Goal: Transaction & Acquisition: Purchase product/service

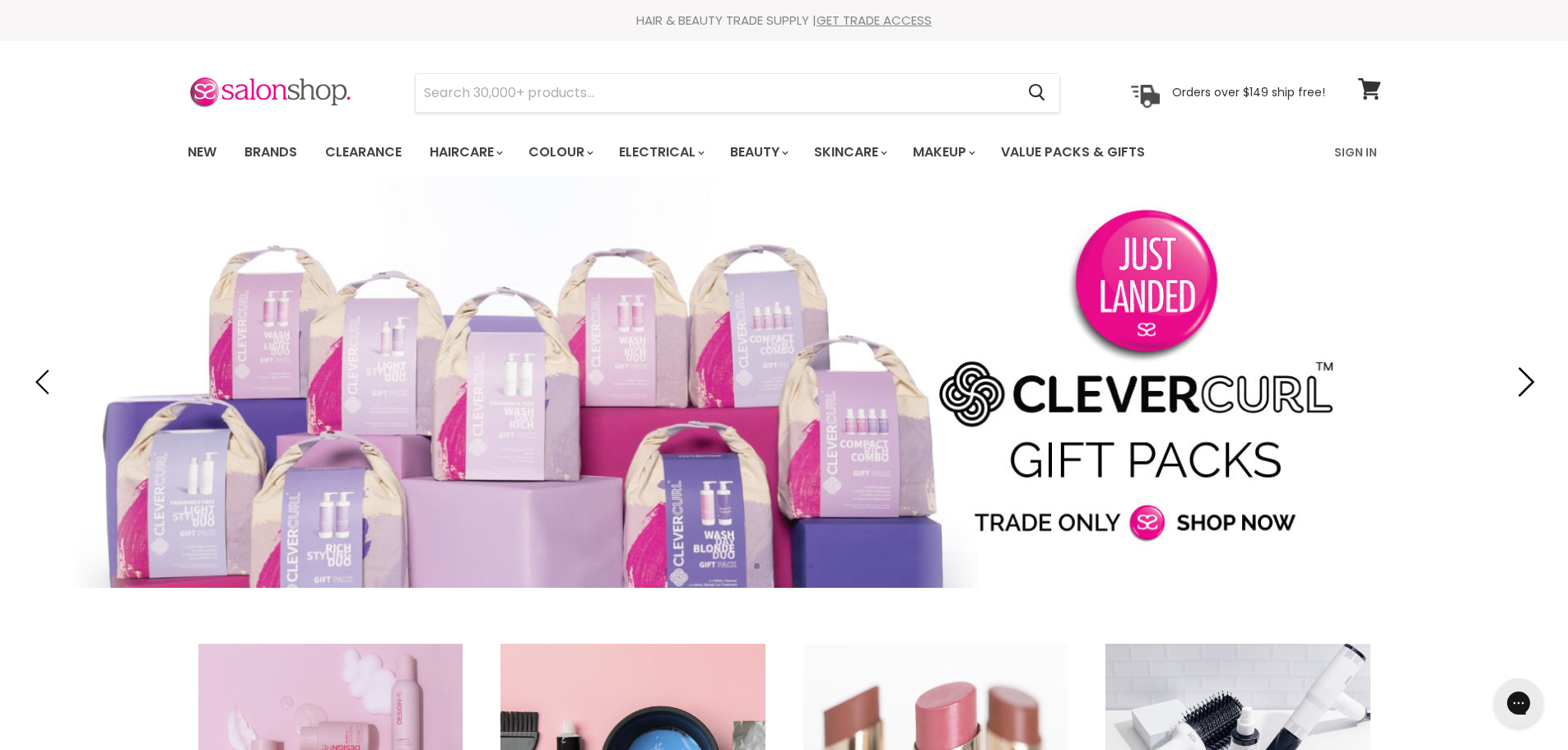
click at [1526, 385] on icon "Next" at bounding box center [1522, 382] width 30 height 30
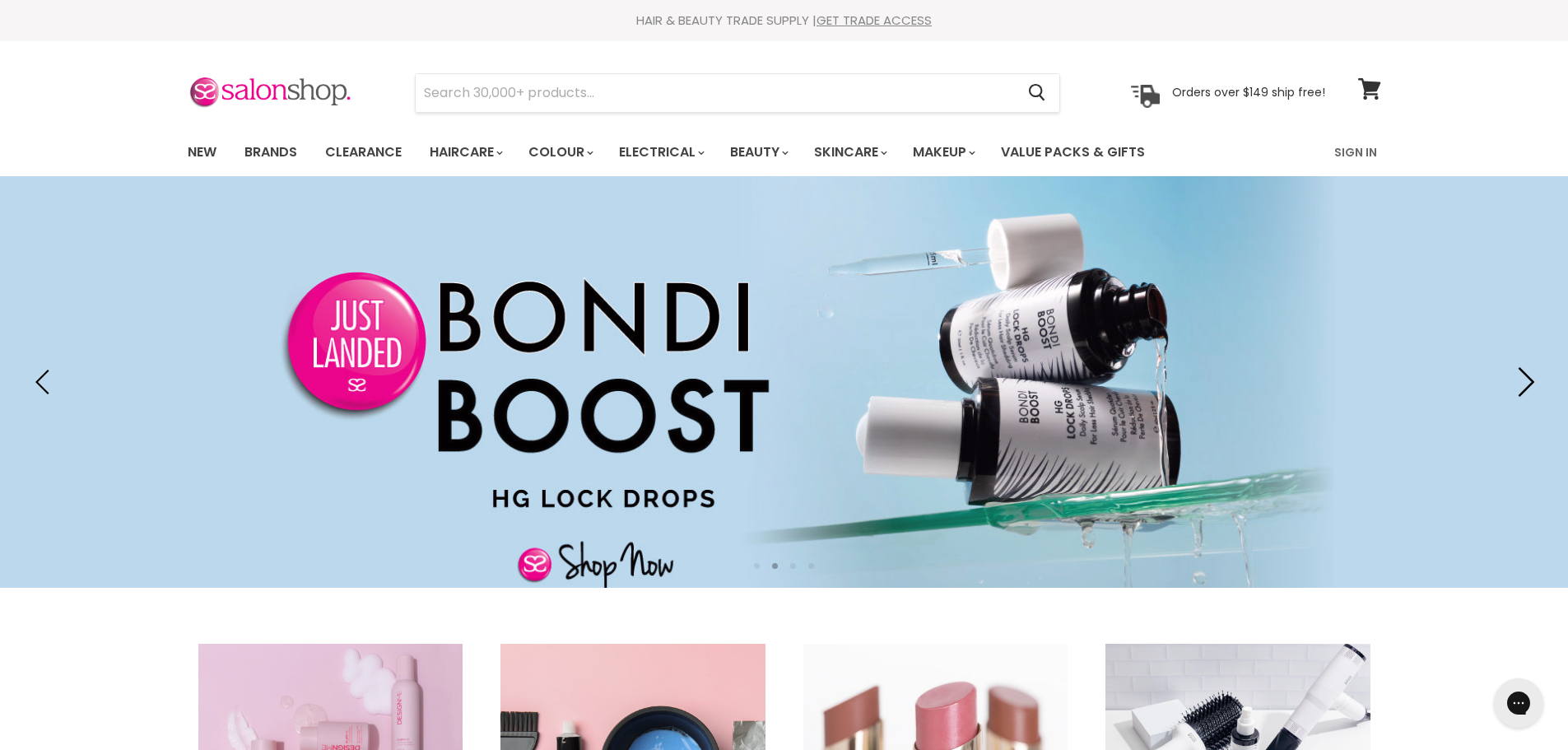
click at [1526, 385] on icon "Next" at bounding box center [1522, 382] width 30 height 30
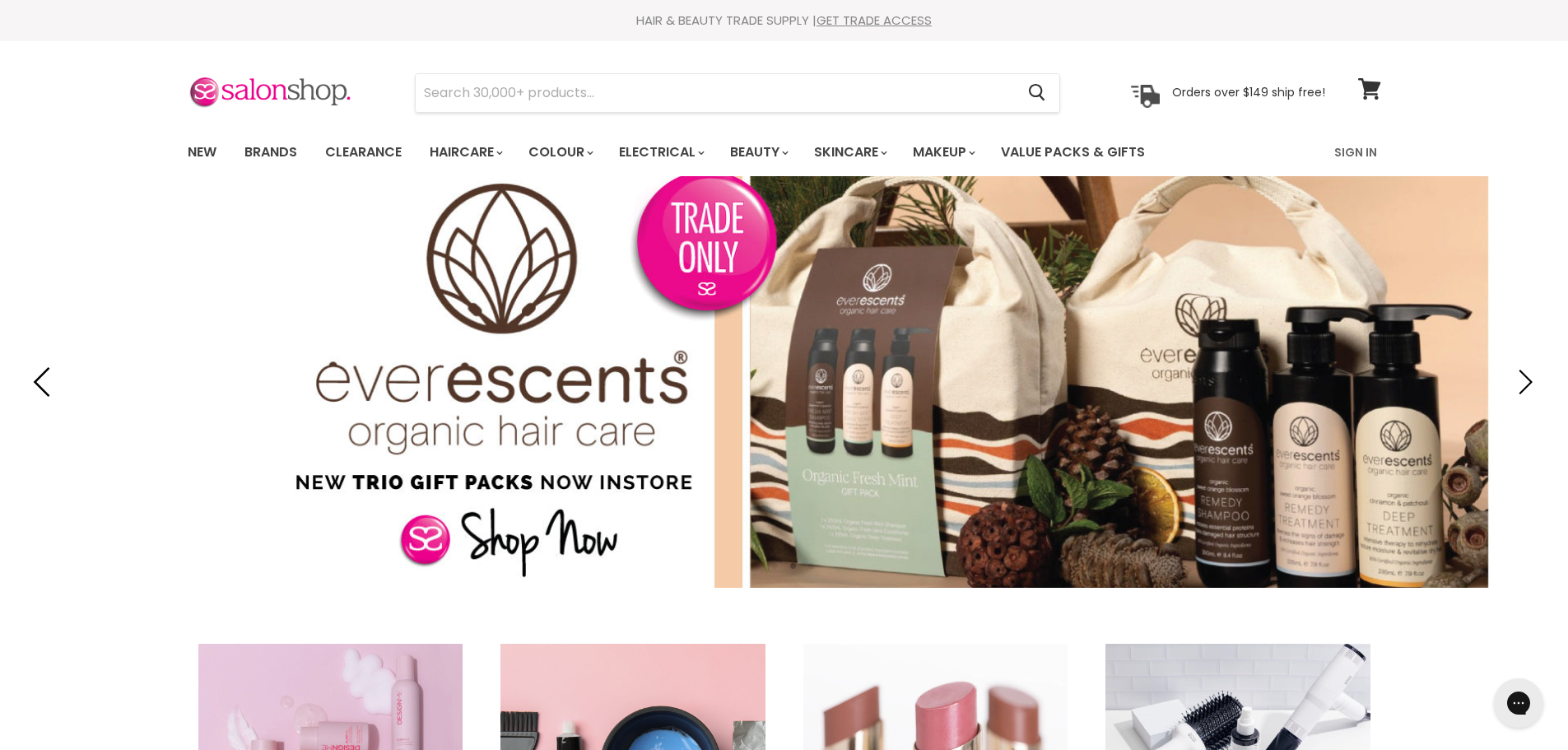
click at [38, 383] on icon "Previous" at bounding box center [45, 382] width 30 height 30
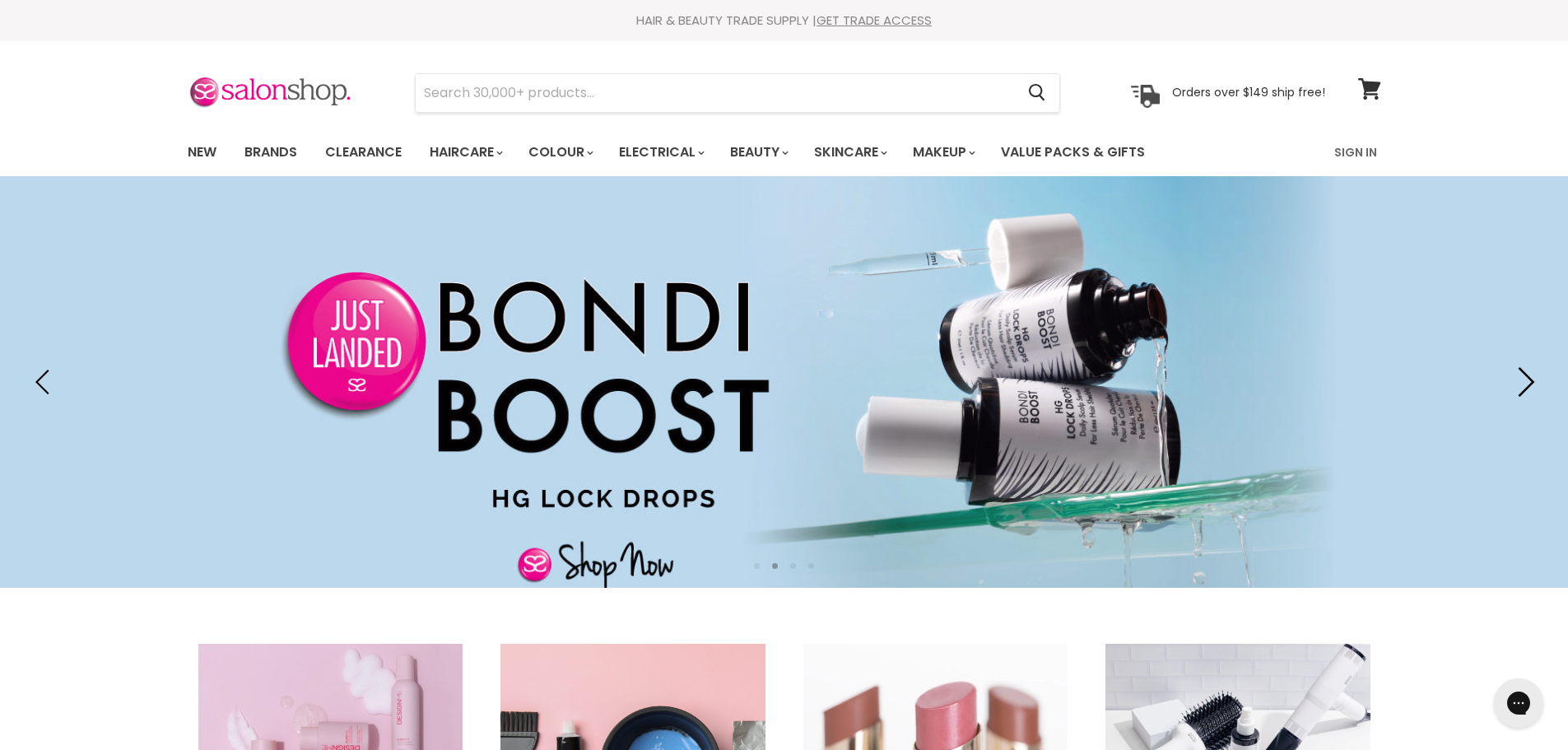
click at [1525, 379] on icon "Next" at bounding box center [1522, 382] width 30 height 30
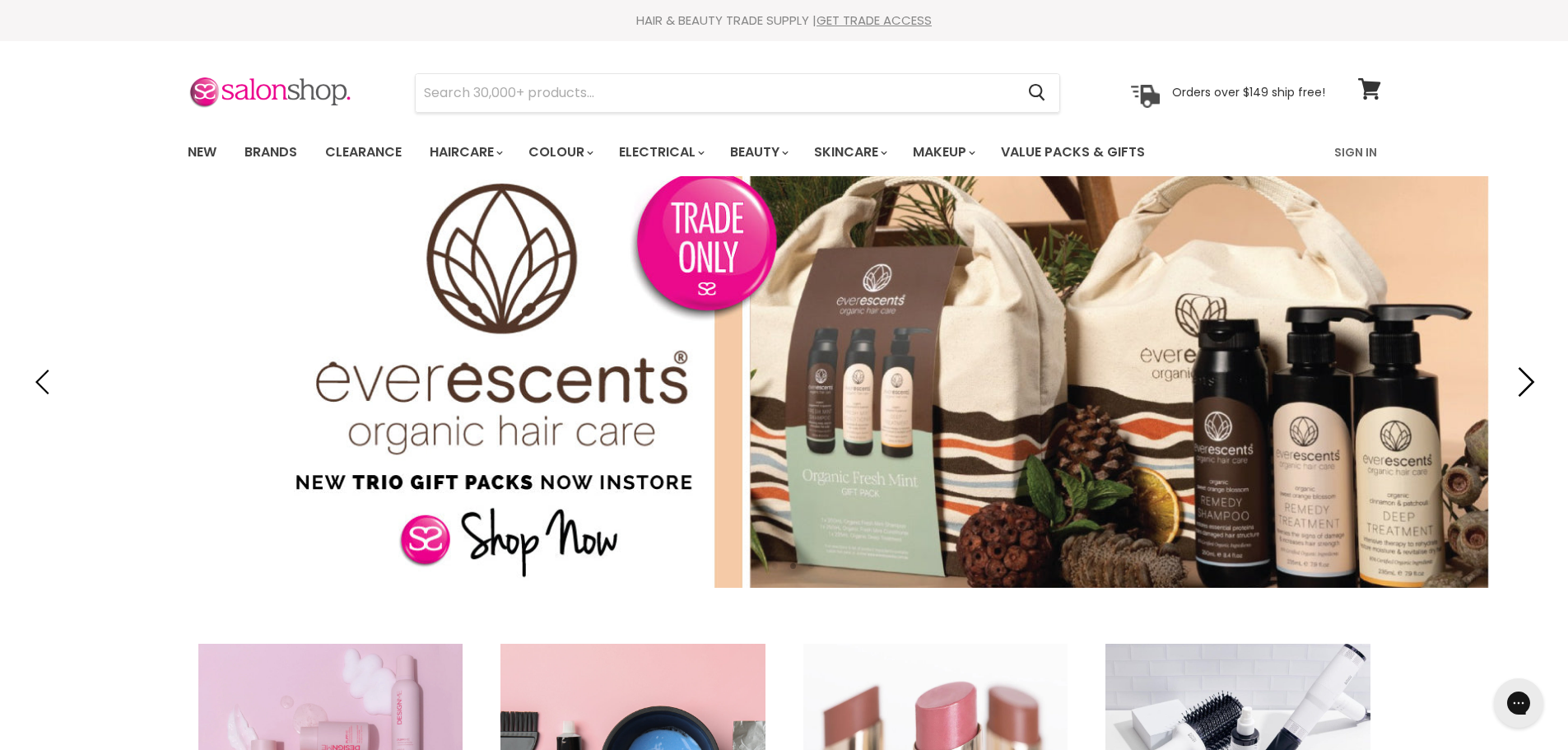
click at [1525, 379] on icon "Next" at bounding box center [1522, 382] width 30 height 30
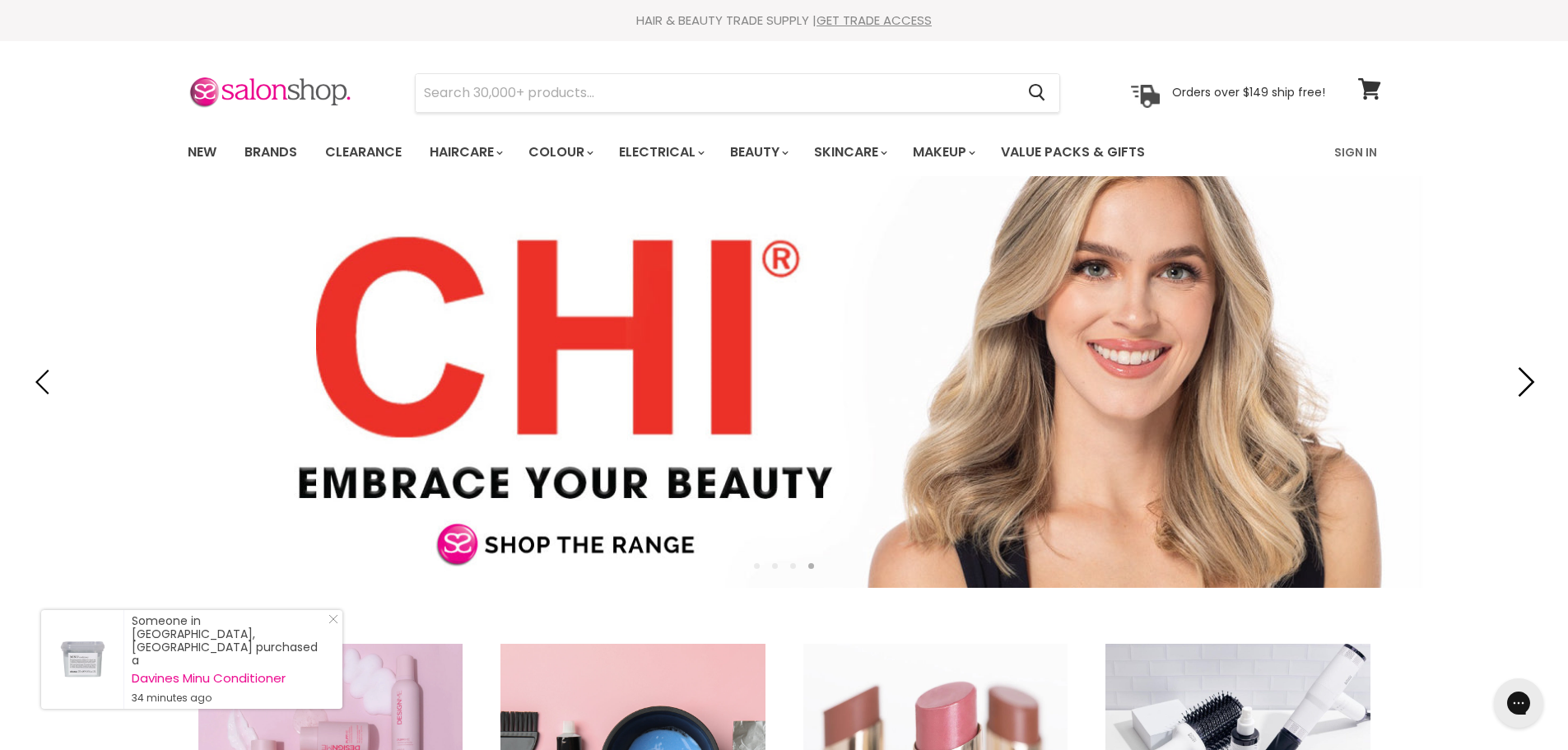
click at [1525, 379] on icon "Next" at bounding box center [1522, 382] width 30 height 30
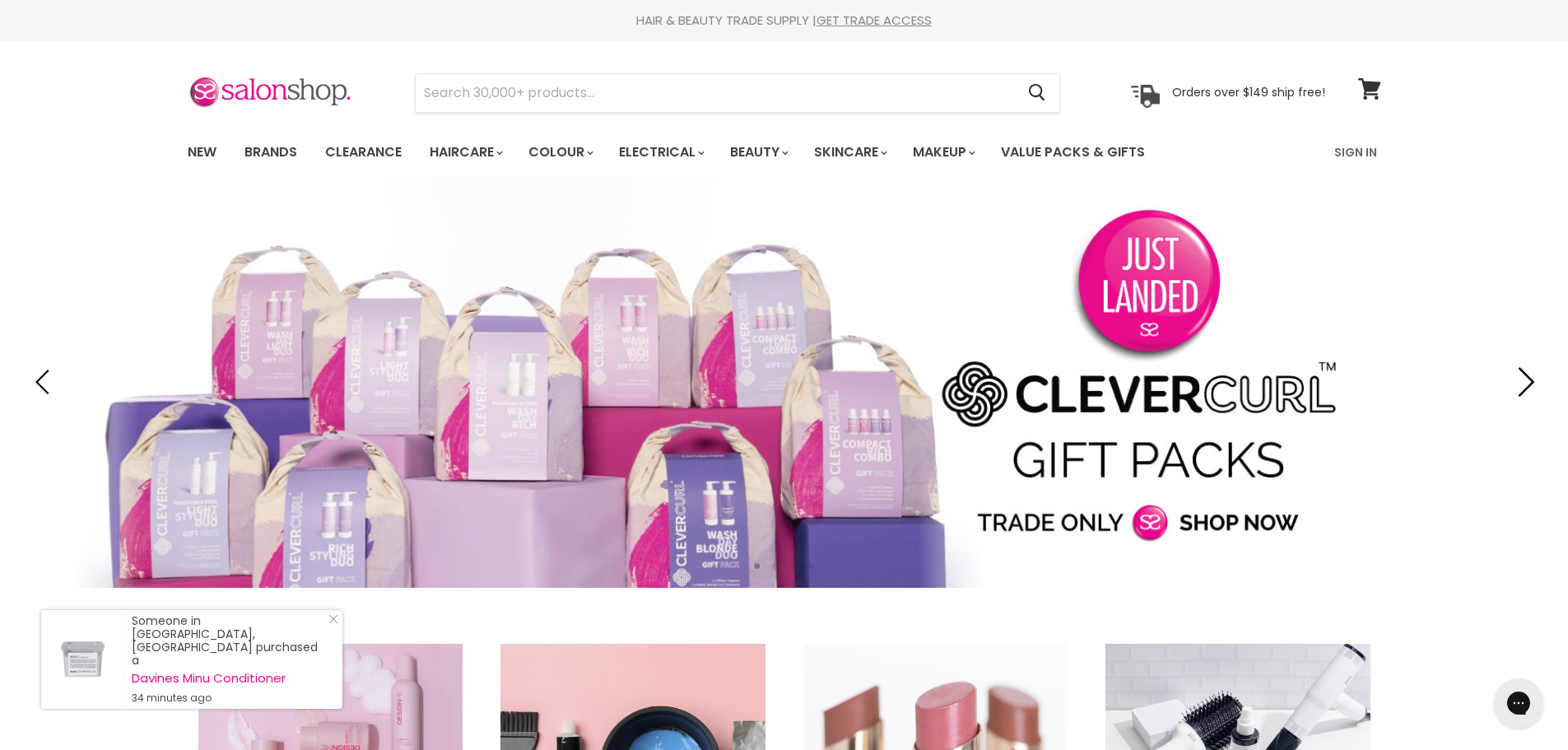
click at [1525, 379] on icon "Next" at bounding box center [1522, 382] width 30 height 30
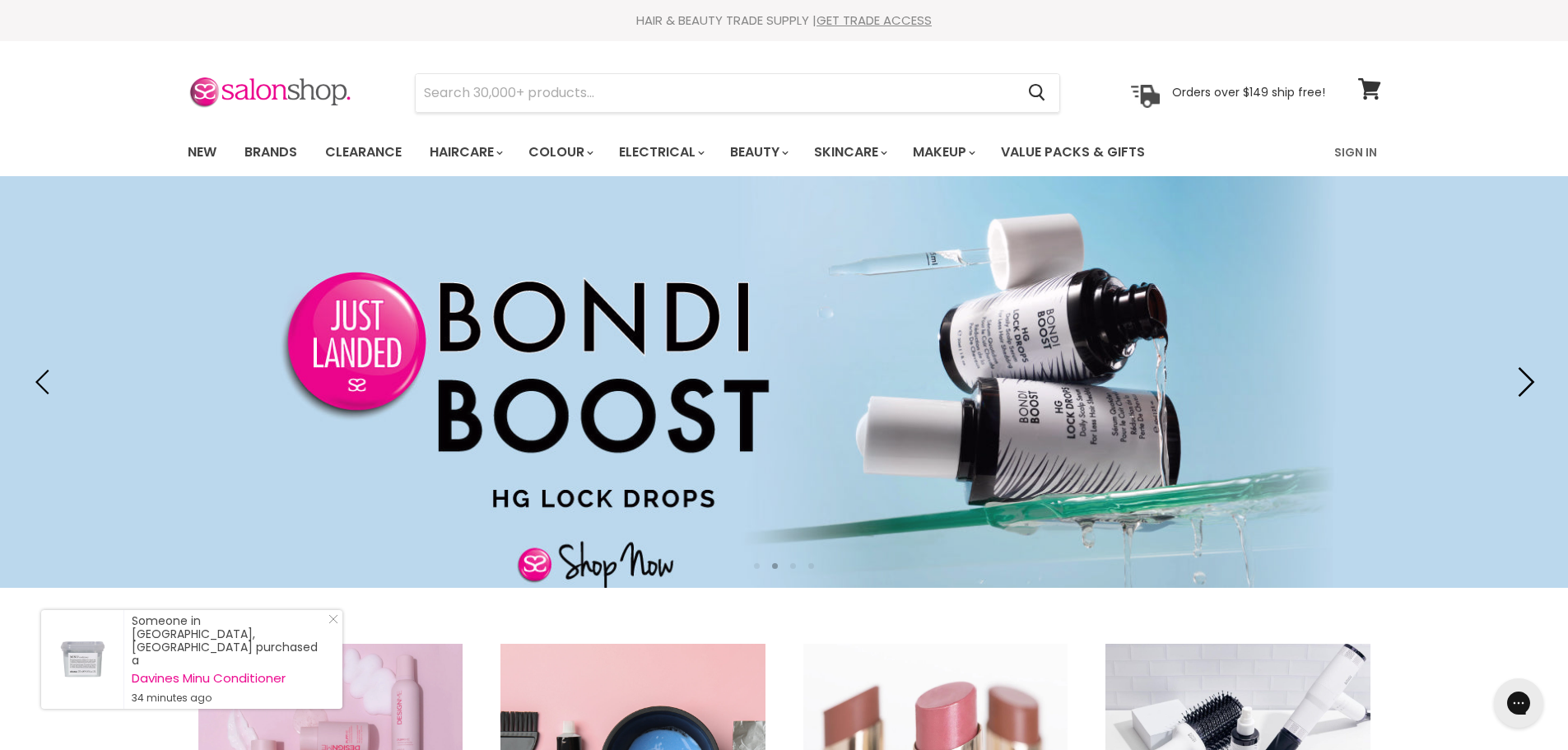
click at [1525, 379] on icon "Next" at bounding box center [1522, 382] width 30 height 30
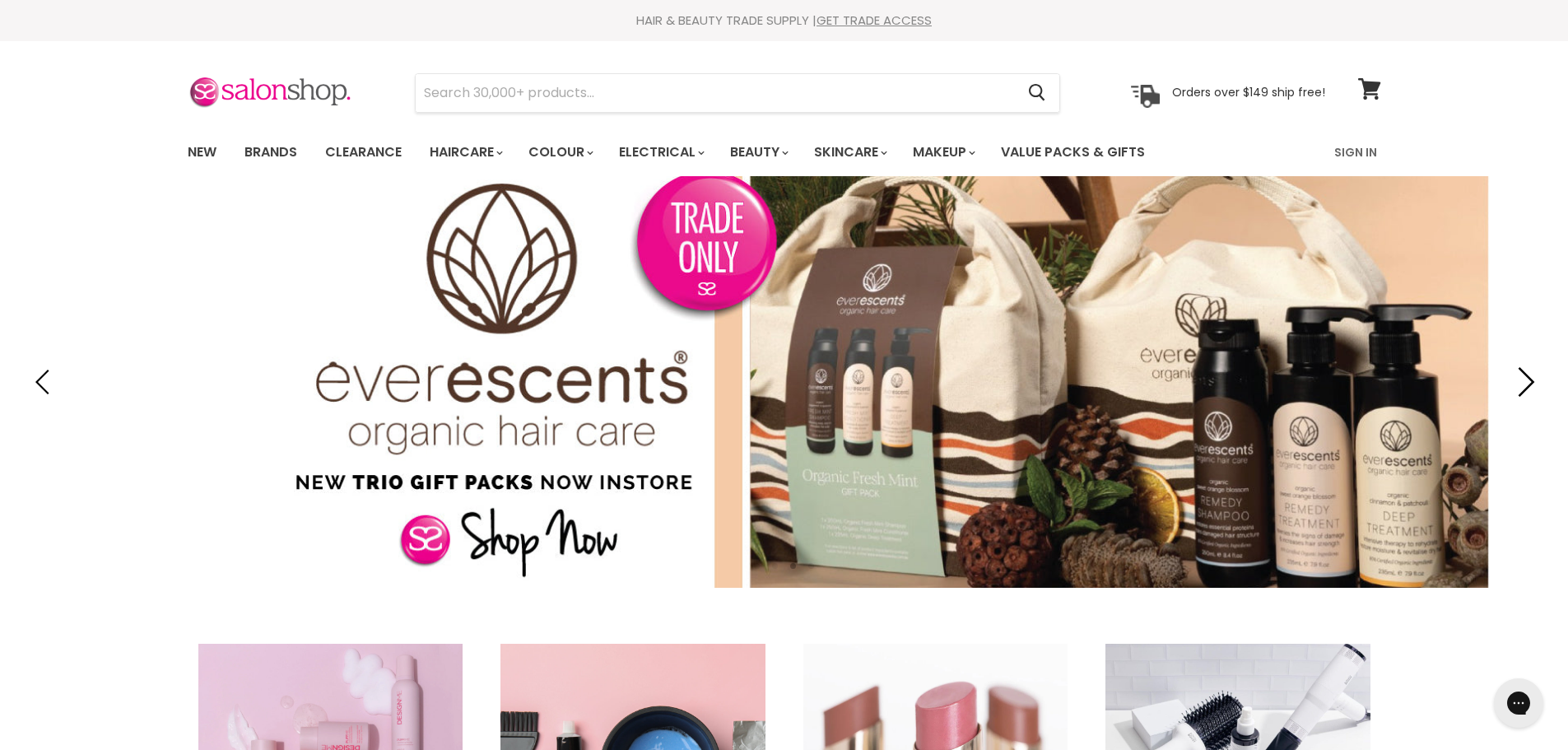
click at [1525, 379] on icon "Next" at bounding box center [1522, 382] width 30 height 30
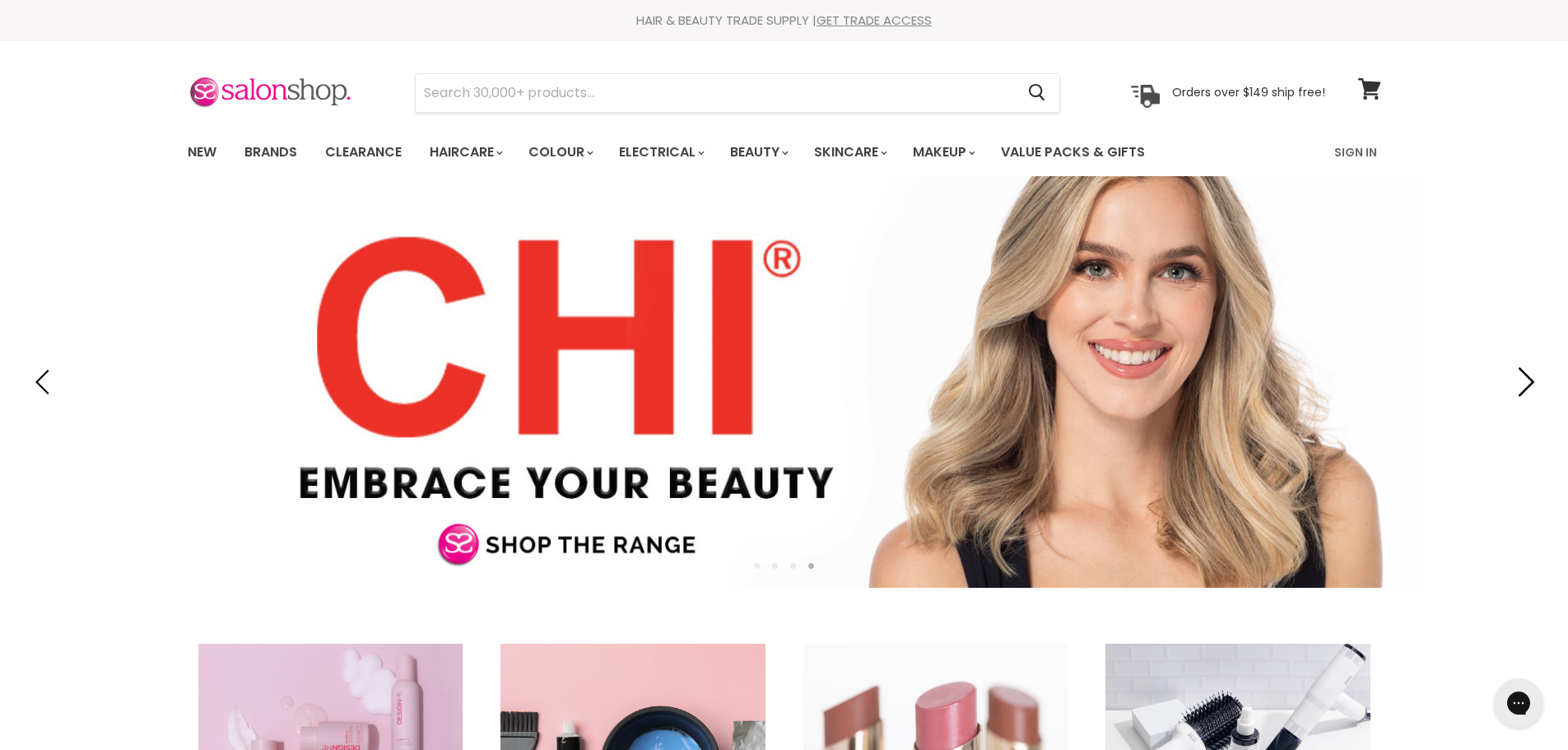
click at [1525, 379] on icon "Next" at bounding box center [1522, 382] width 30 height 30
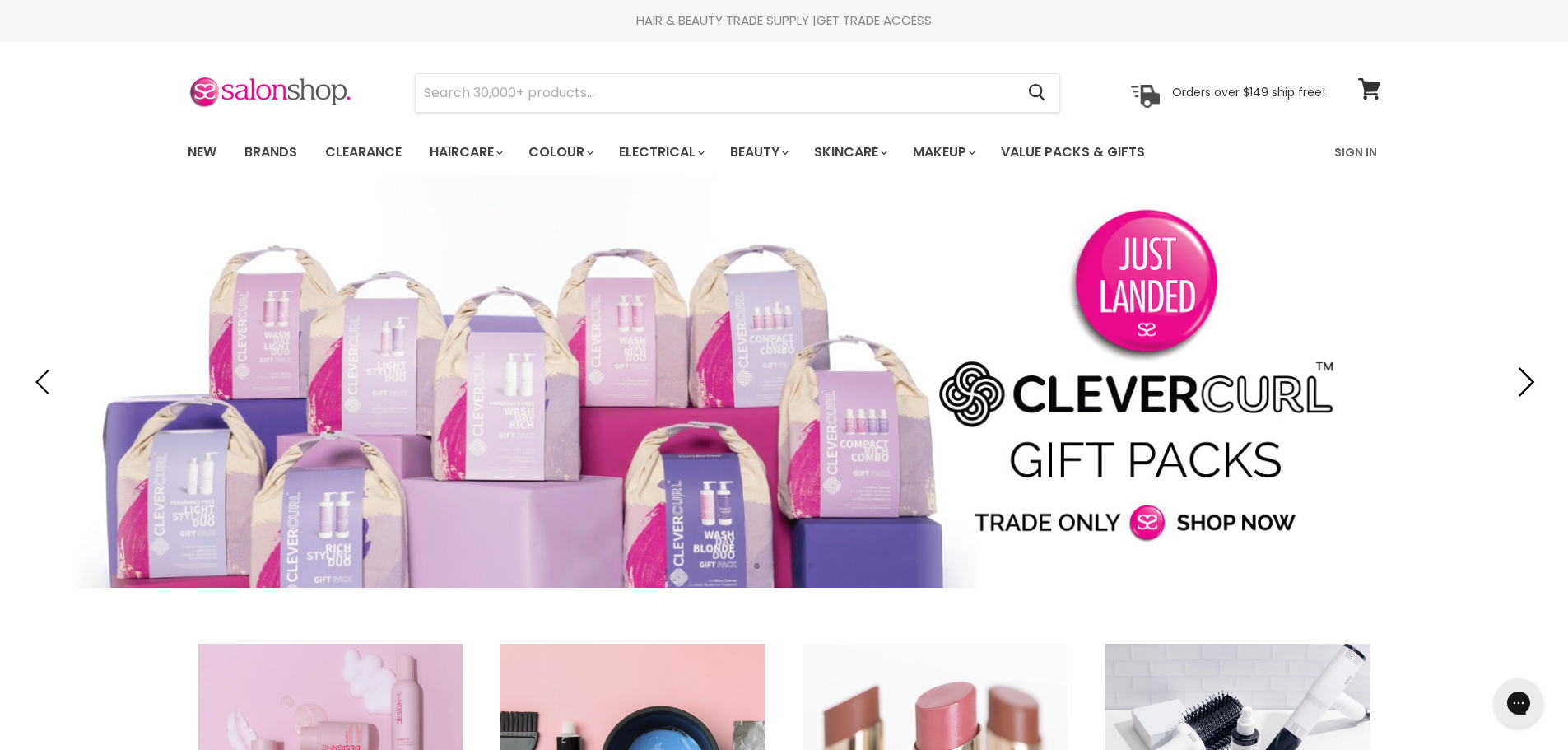
click at [1525, 379] on icon "Next" at bounding box center [1522, 382] width 30 height 30
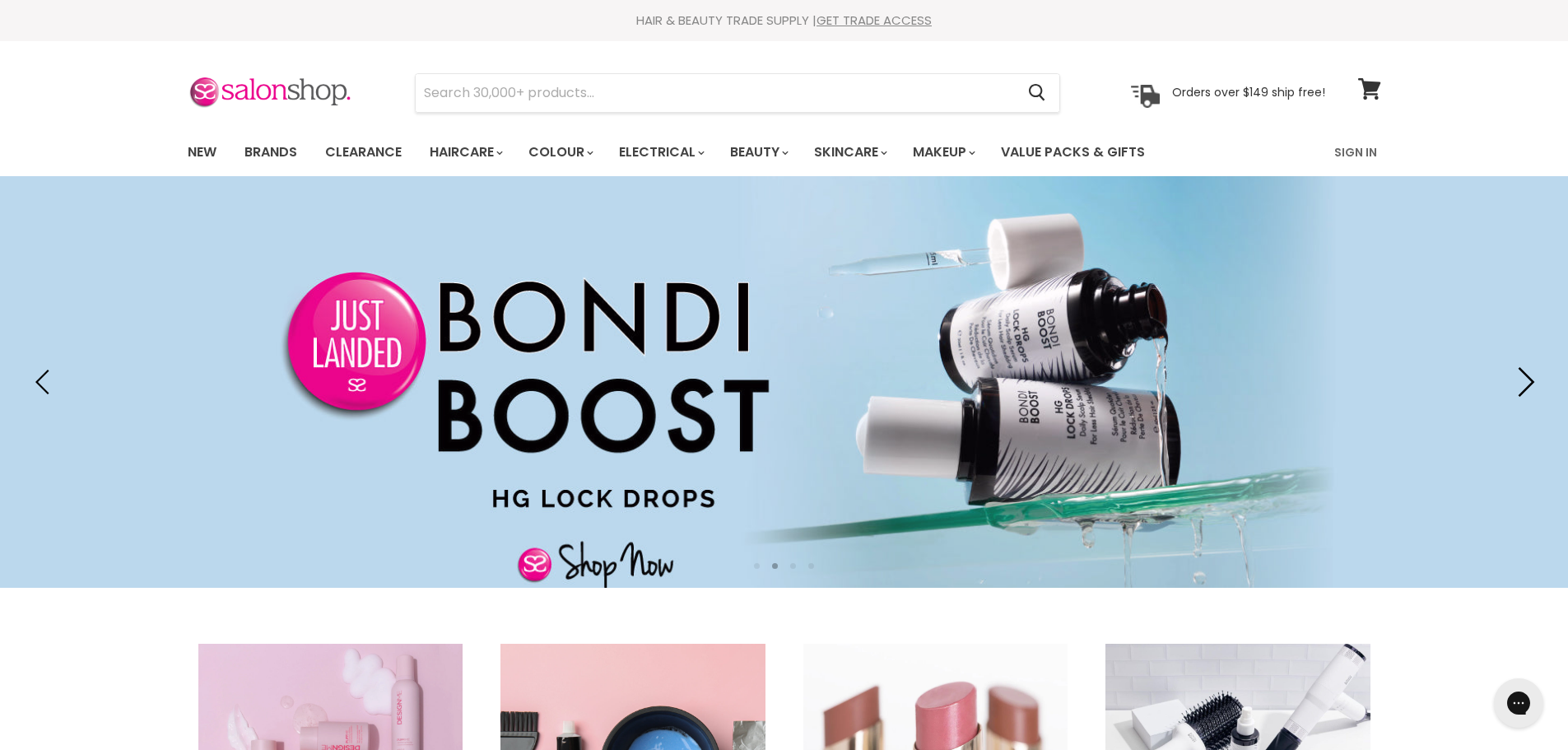
click at [1530, 374] on icon "Next" at bounding box center [1522, 382] width 30 height 30
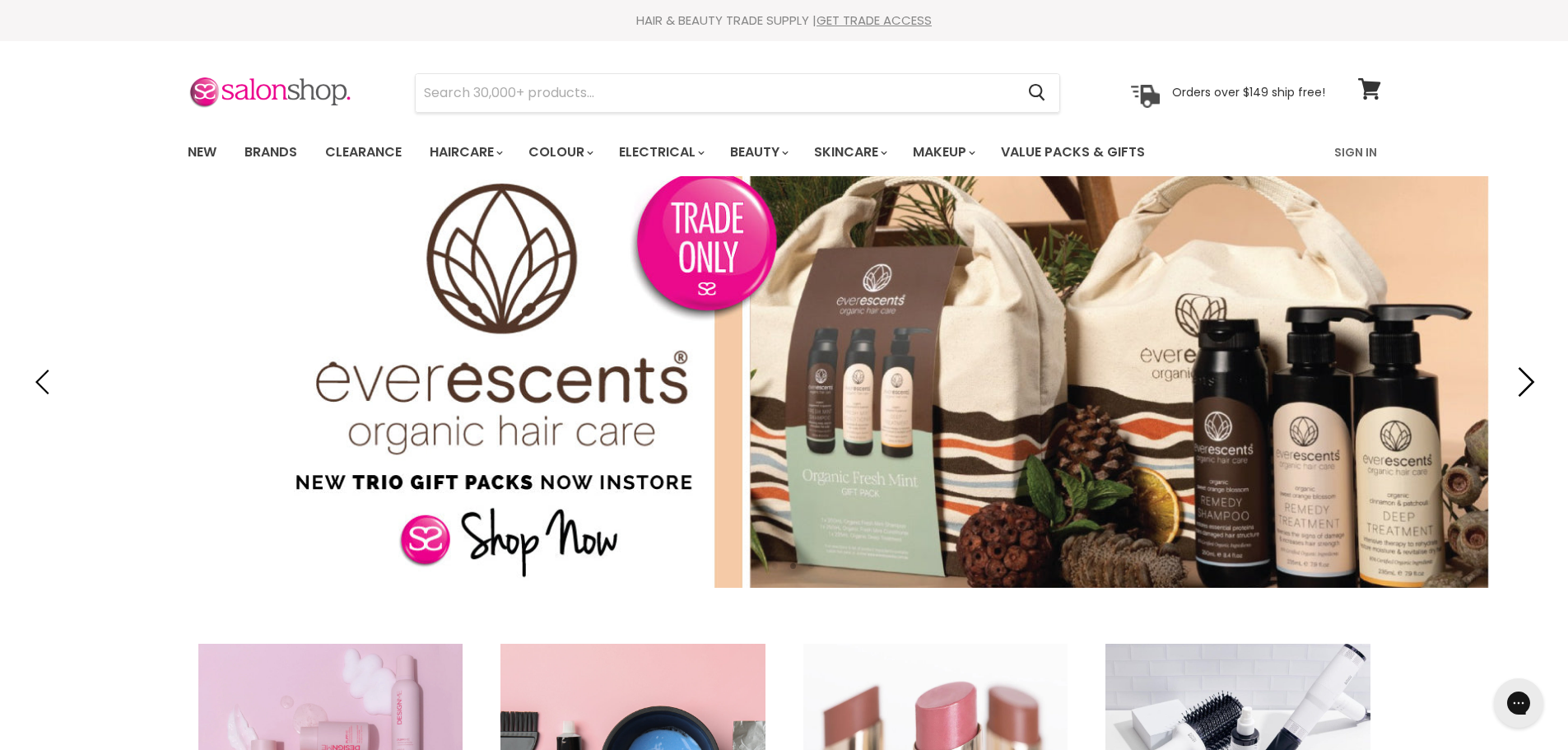
click at [1530, 374] on icon "Next" at bounding box center [1522, 382] width 30 height 30
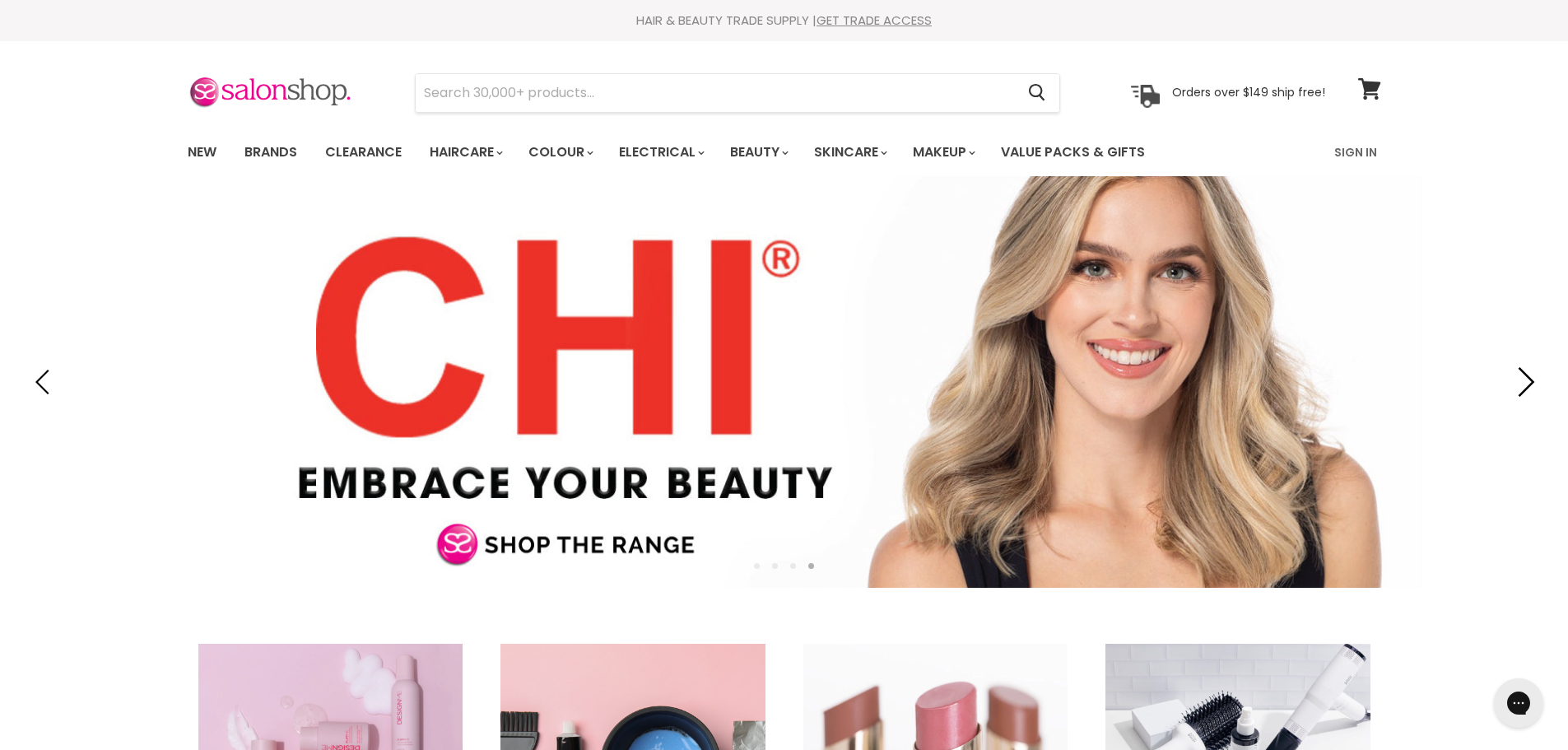
click at [1530, 374] on icon "Next" at bounding box center [1522, 382] width 30 height 30
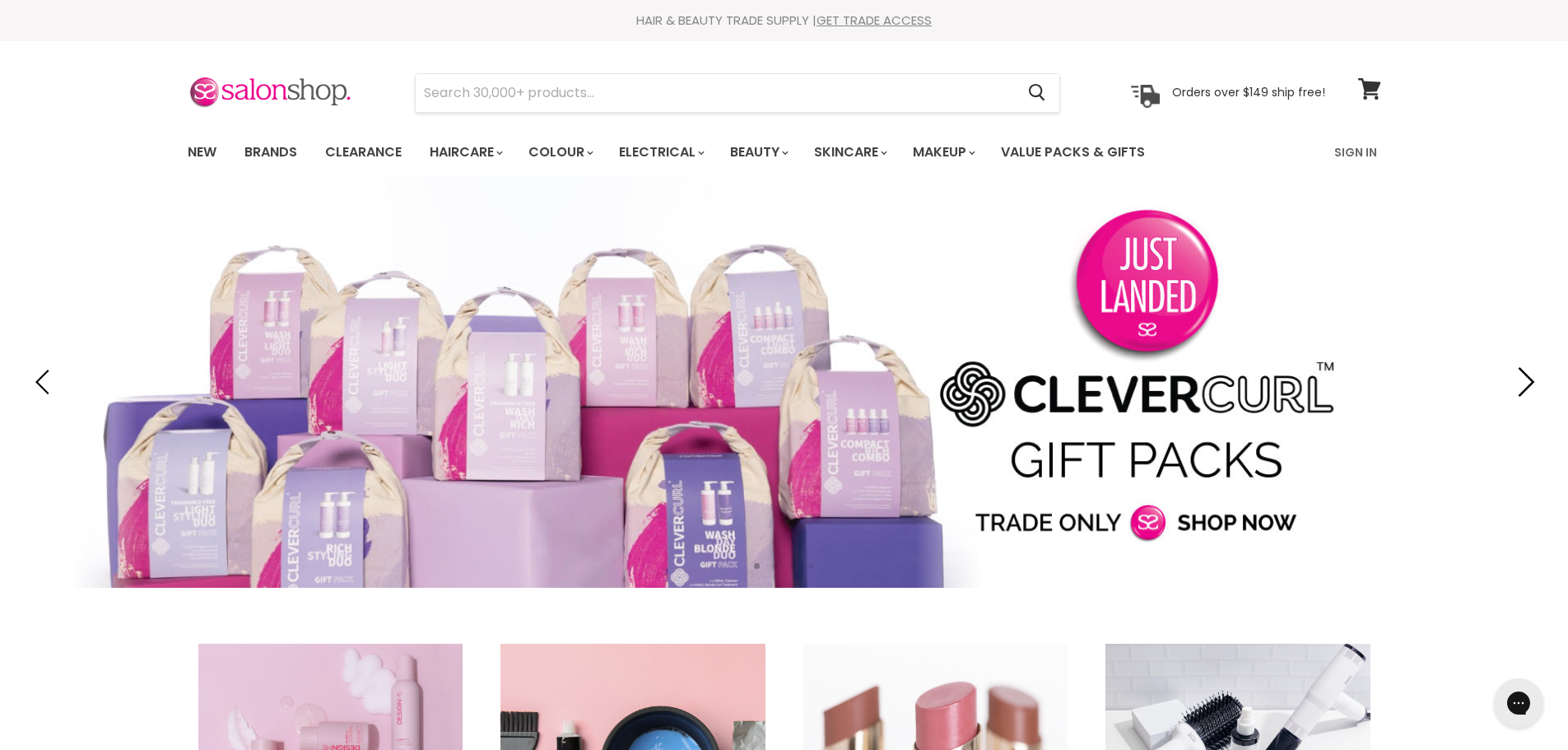
click at [1530, 374] on icon "Next" at bounding box center [1522, 382] width 30 height 30
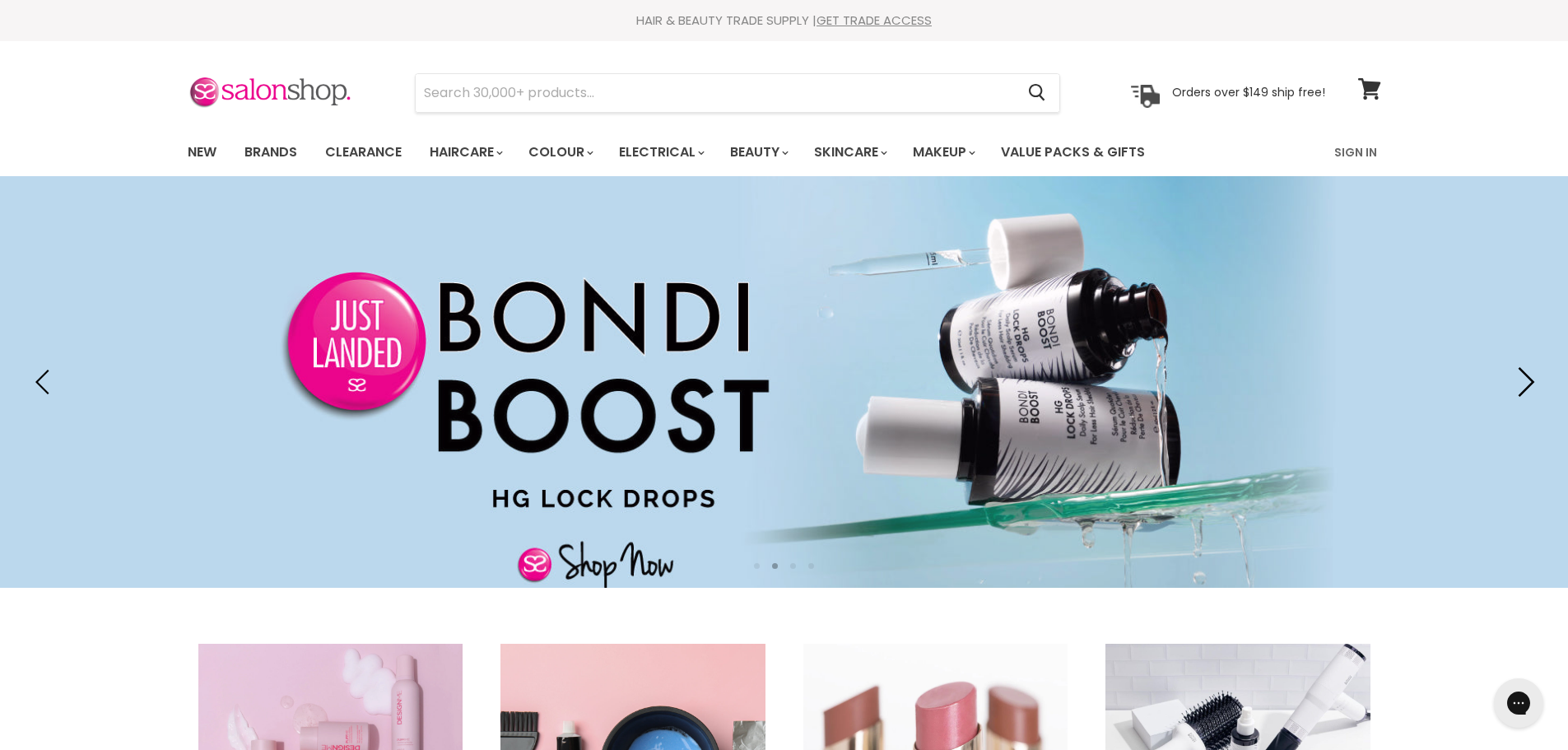
click at [1532, 377] on icon "Next" at bounding box center [1522, 382] width 30 height 30
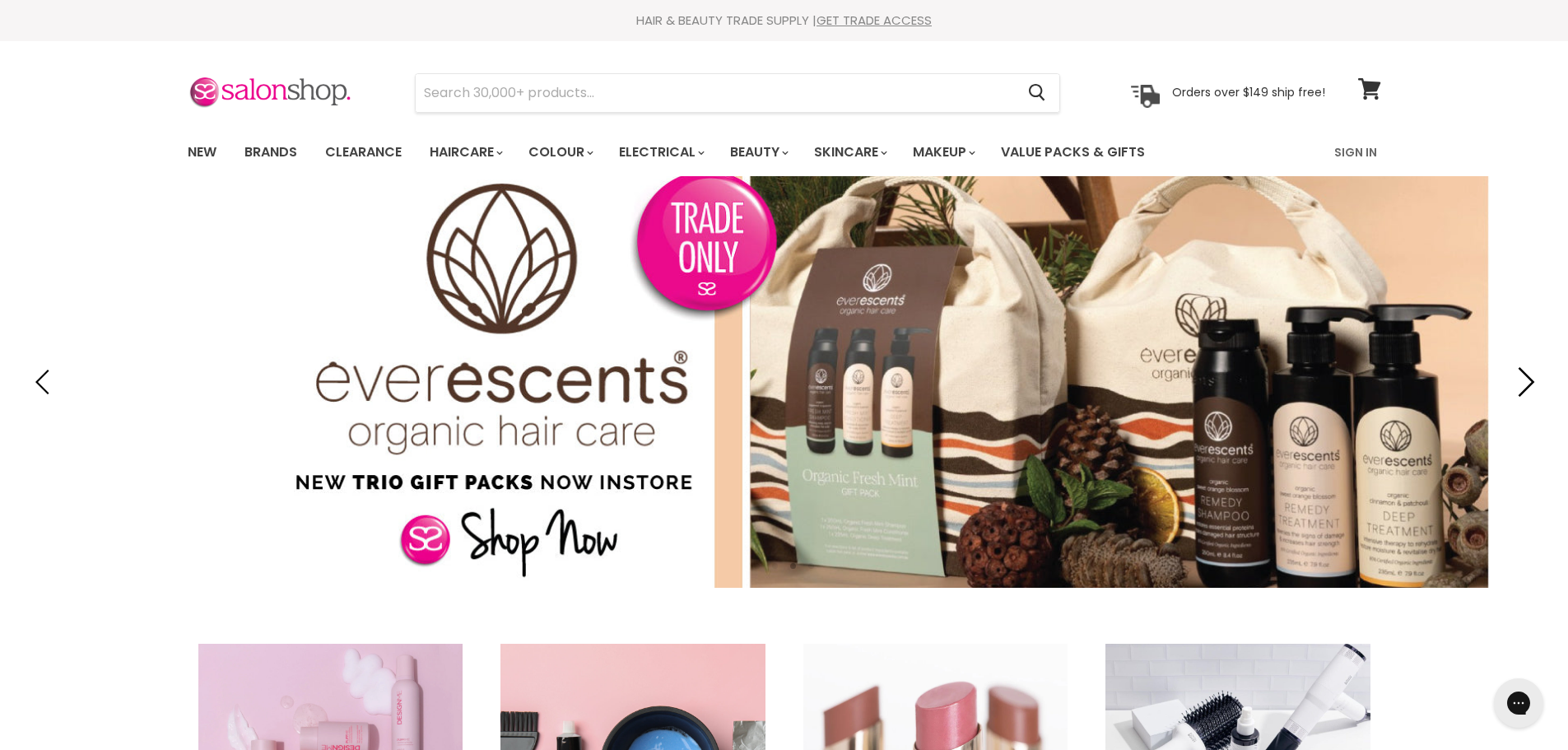
click at [1532, 377] on icon "Next" at bounding box center [1522, 382] width 30 height 30
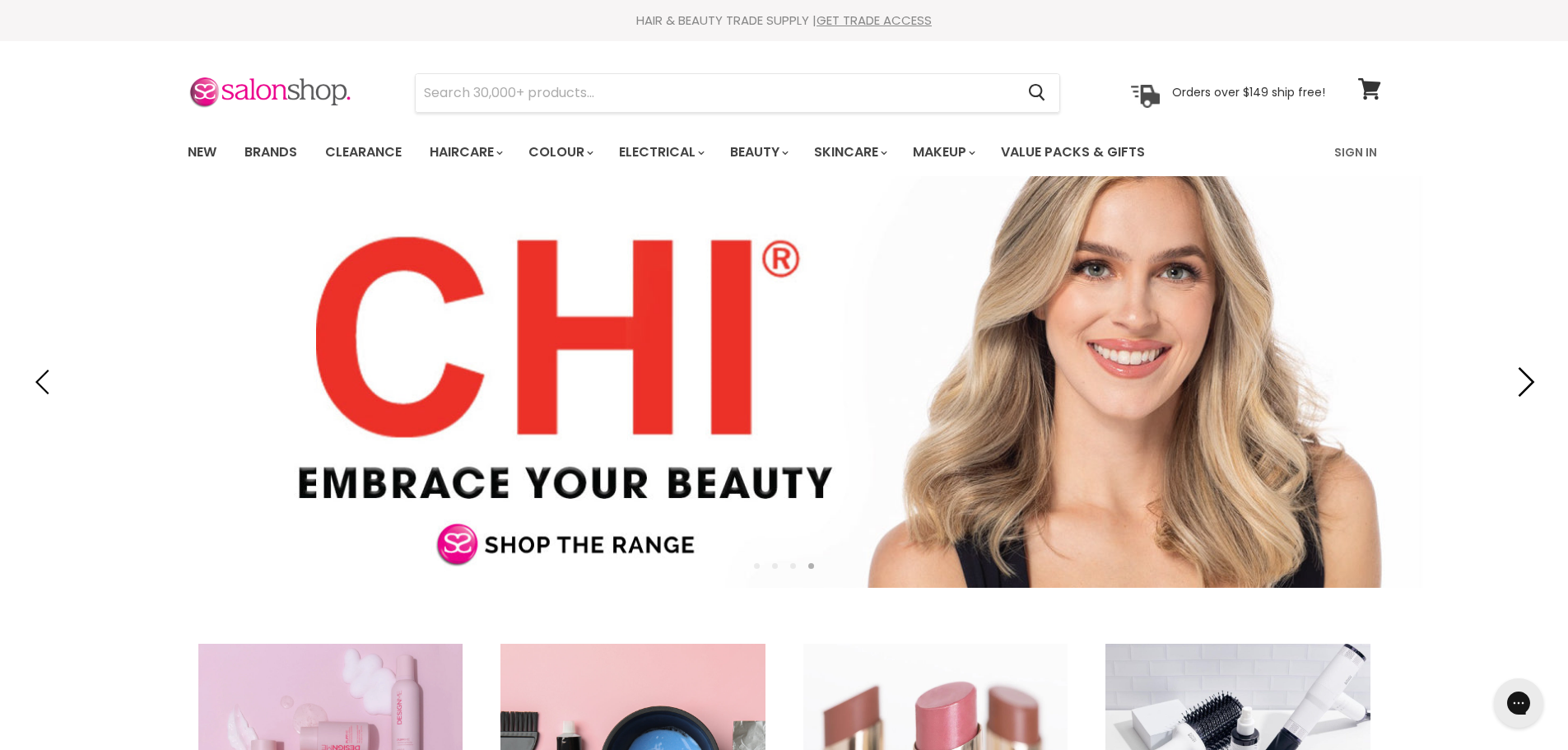
click at [1532, 377] on icon "Next" at bounding box center [1522, 382] width 30 height 30
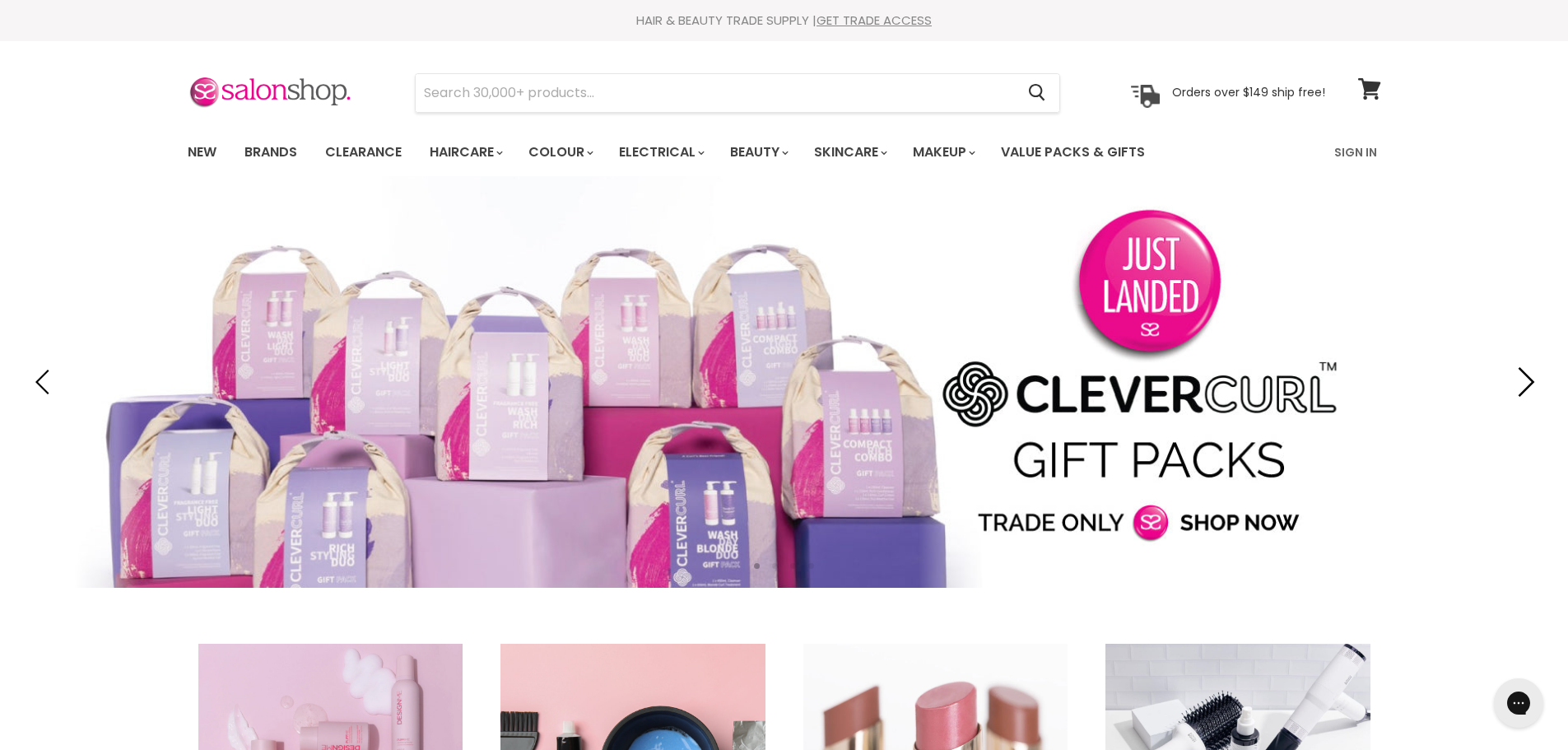
click at [1532, 377] on icon "Next" at bounding box center [1522, 382] width 30 height 30
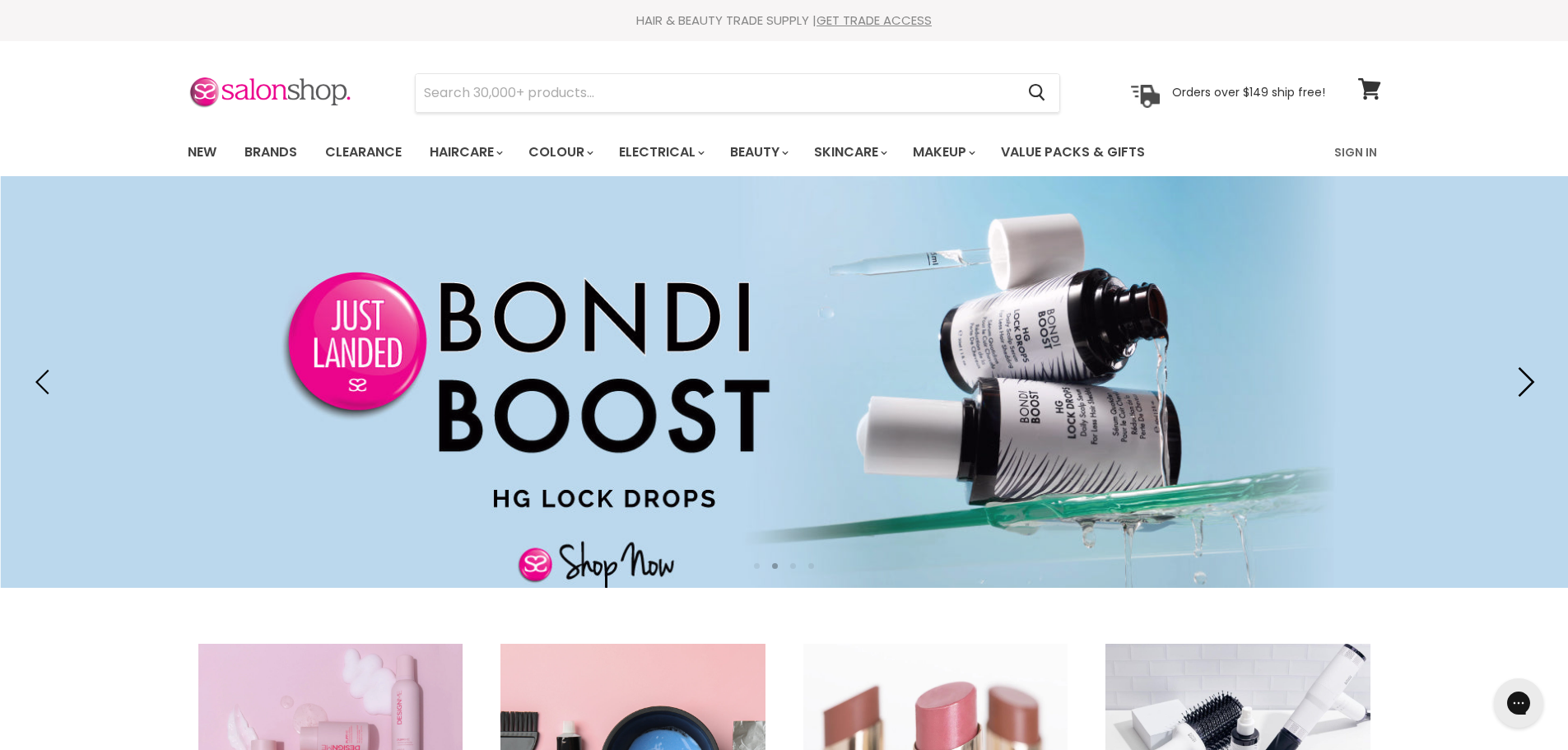
click at [1532, 377] on icon "Next" at bounding box center [1522, 382] width 30 height 30
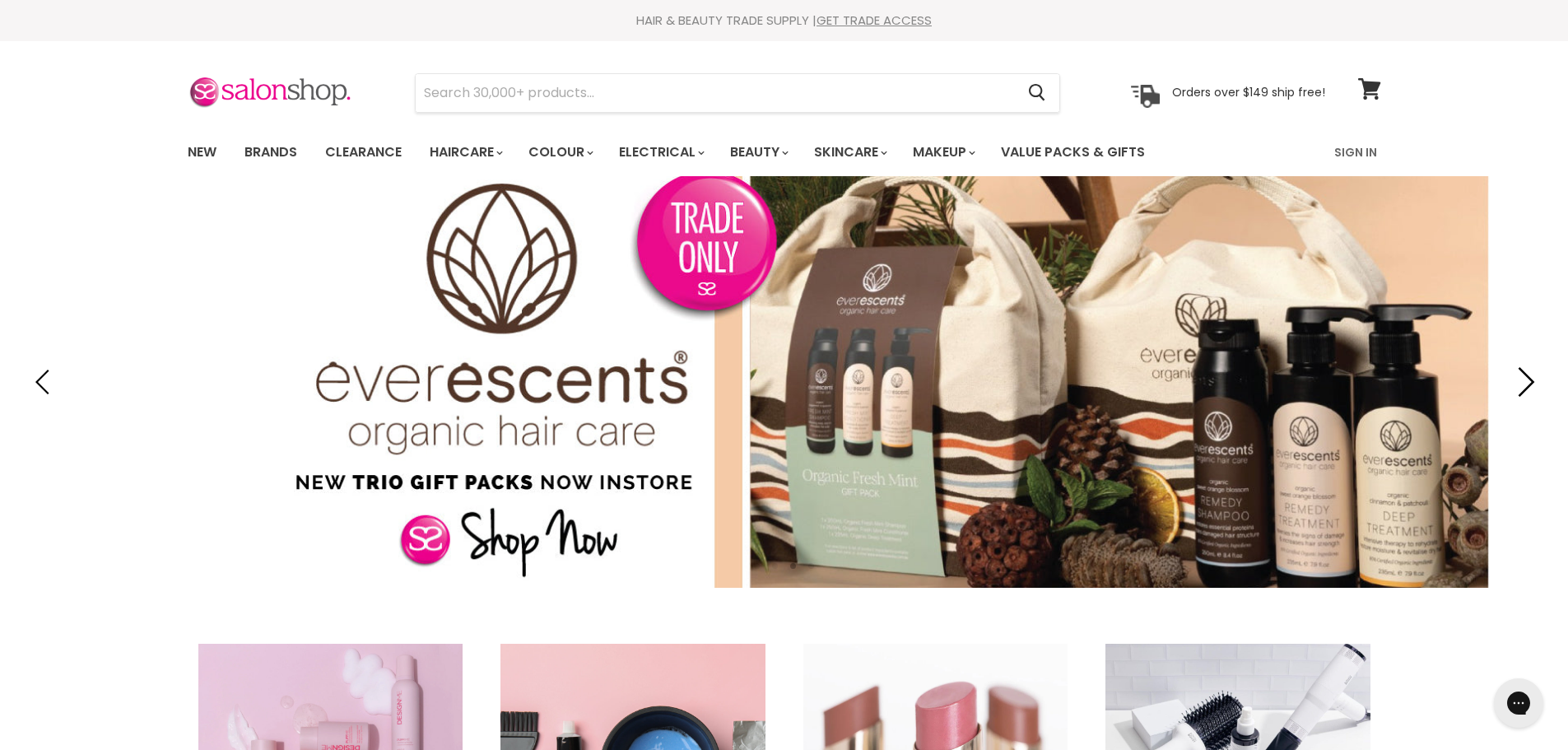
click at [1532, 377] on icon "Next" at bounding box center [1522, 382] width 30 height 30
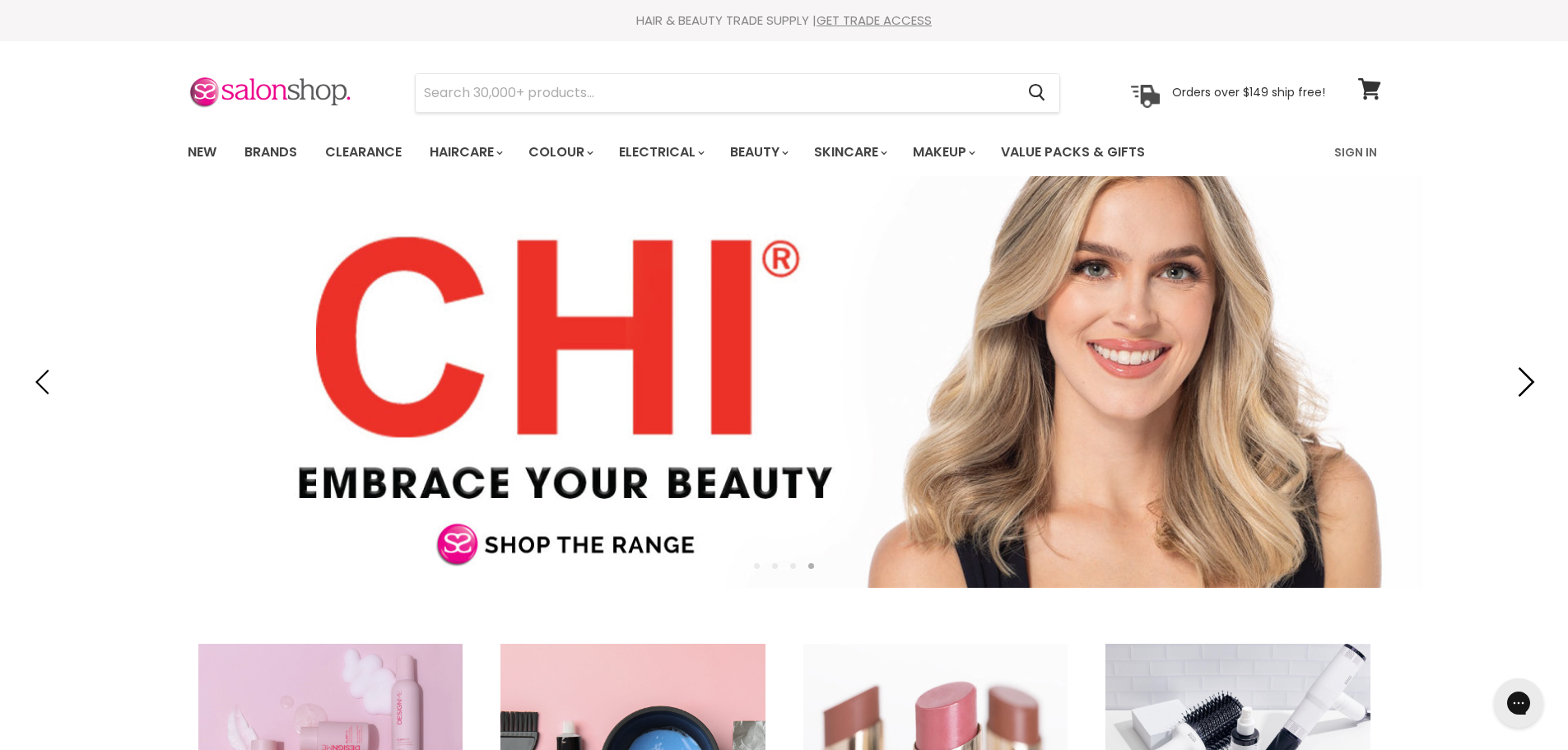
click at [1532, 377] on icon "Next" at bounding box center [1522, 382] width 30 height 30
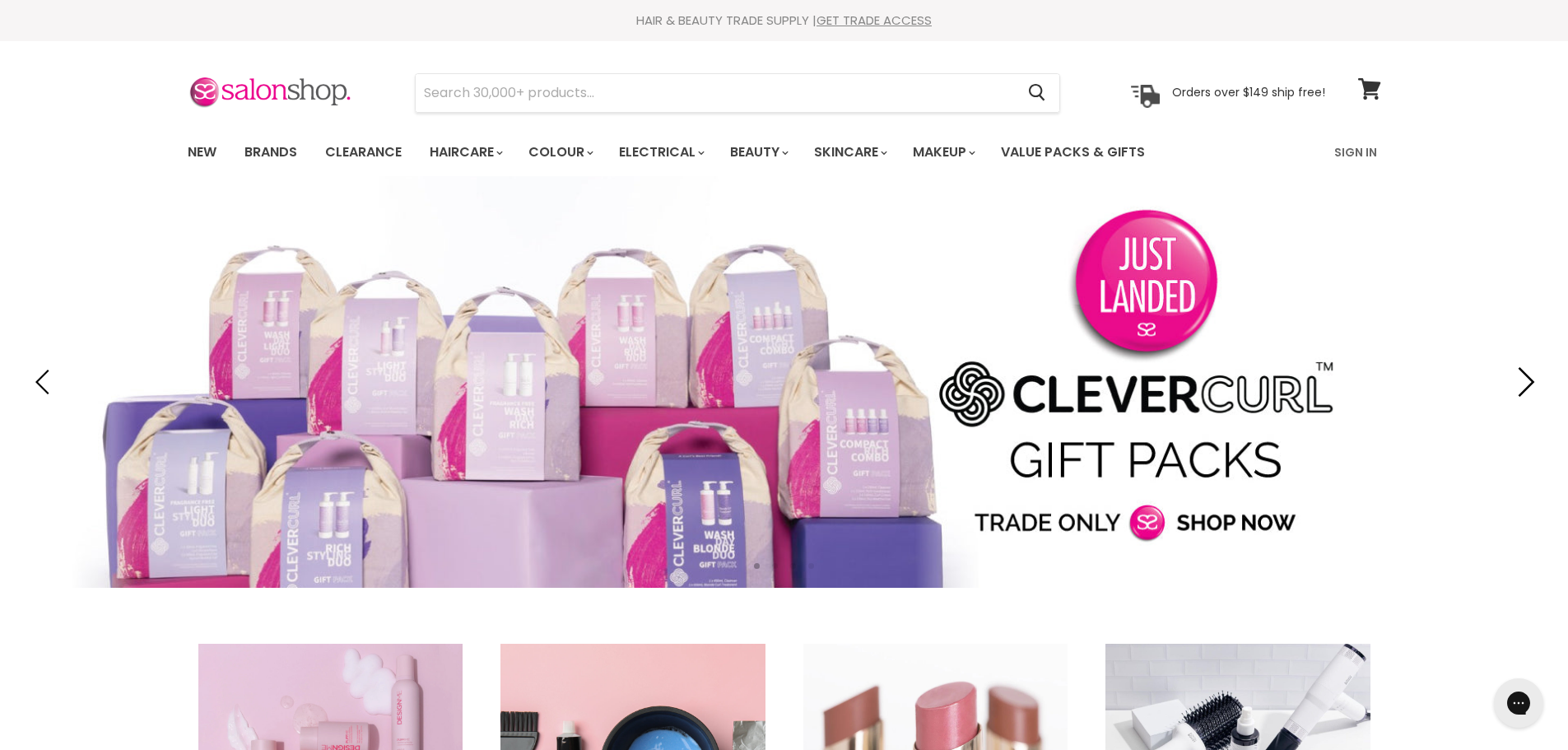
click at [1532, 377] on icon "Next" at bounding box center [1522, 382] width 30 height 30
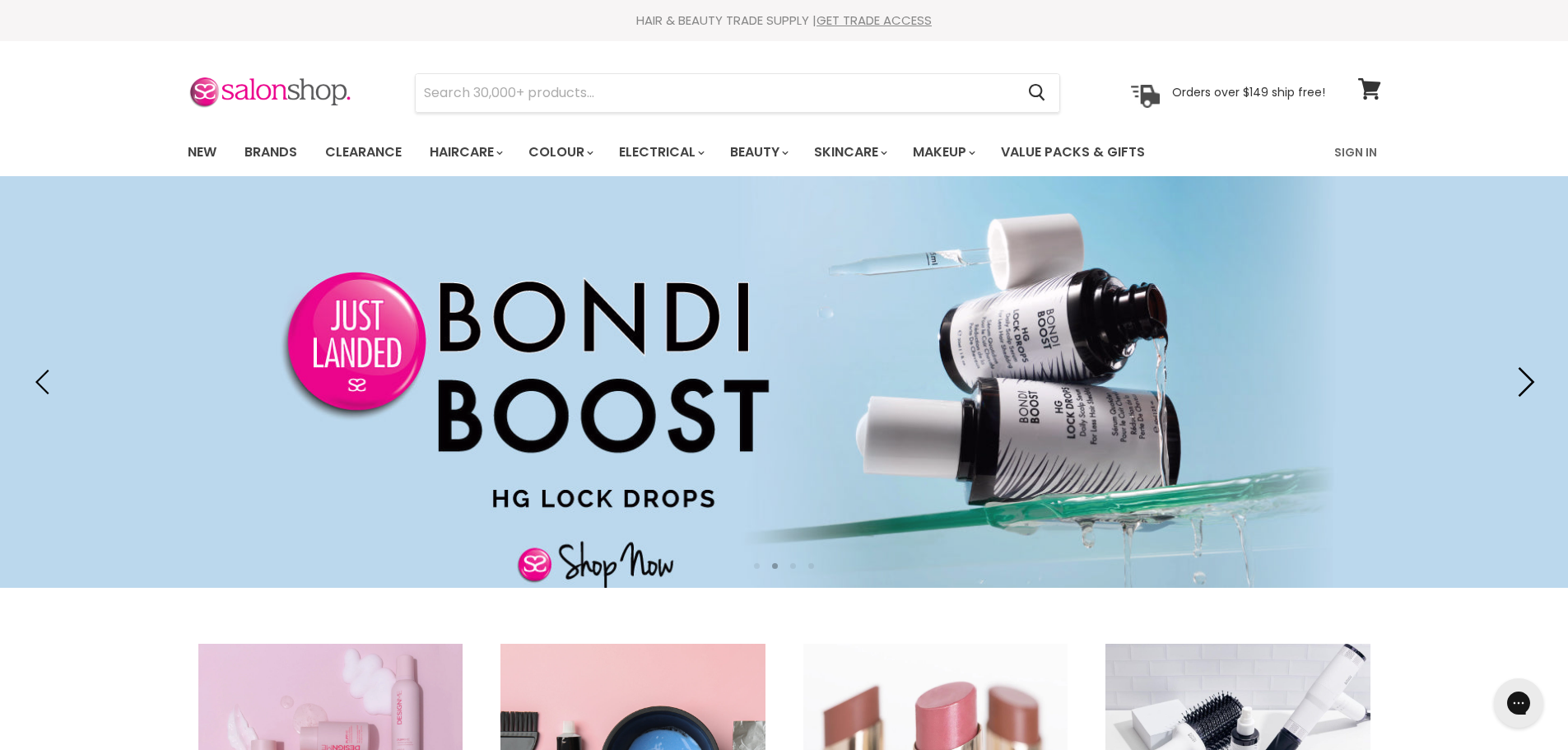
click at [1532, 377] on icon "Next" at bounding box center [1522, 382] width 30 height 30
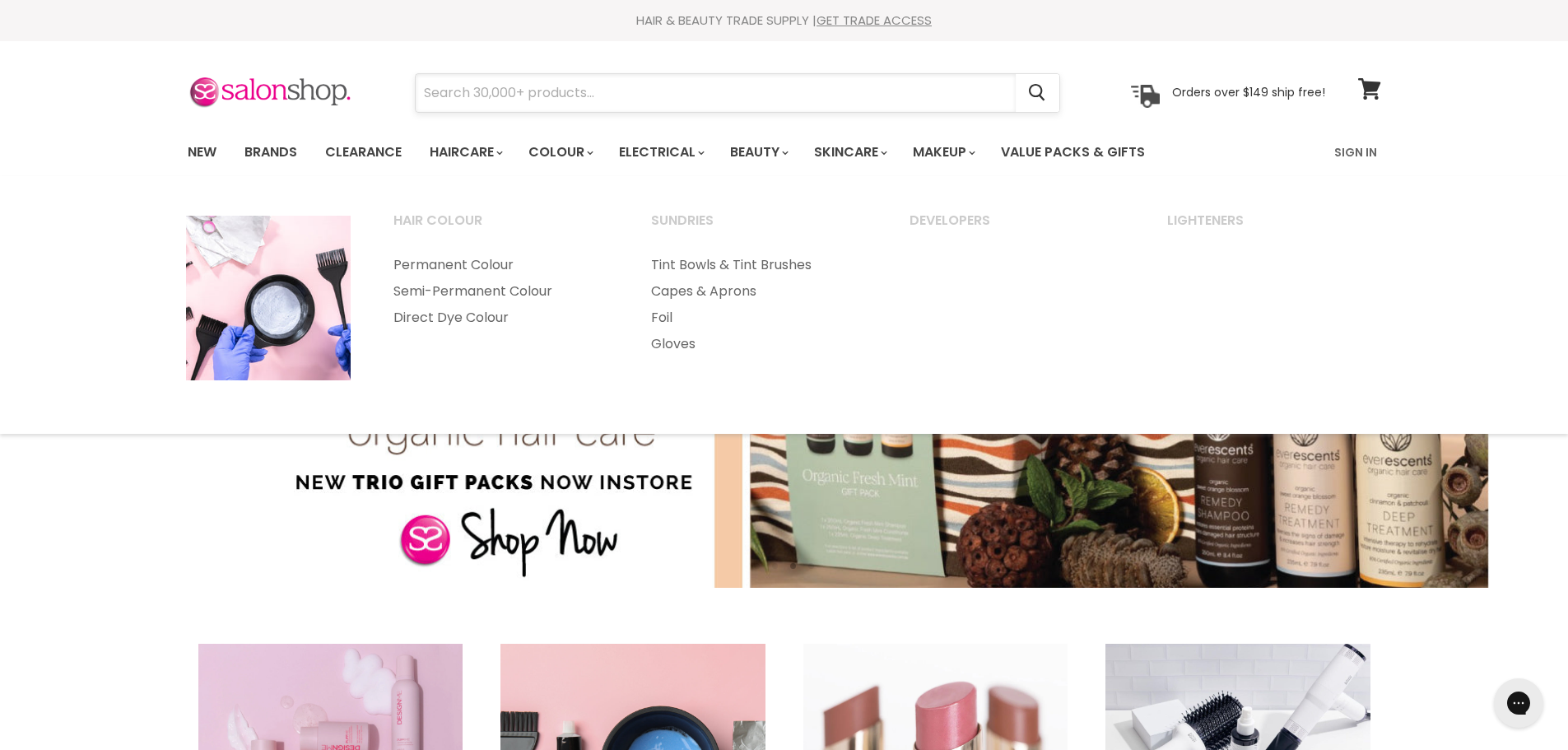
click at [598, 93] on input "Search" at bounding box center [715, 93] width 599 height 38
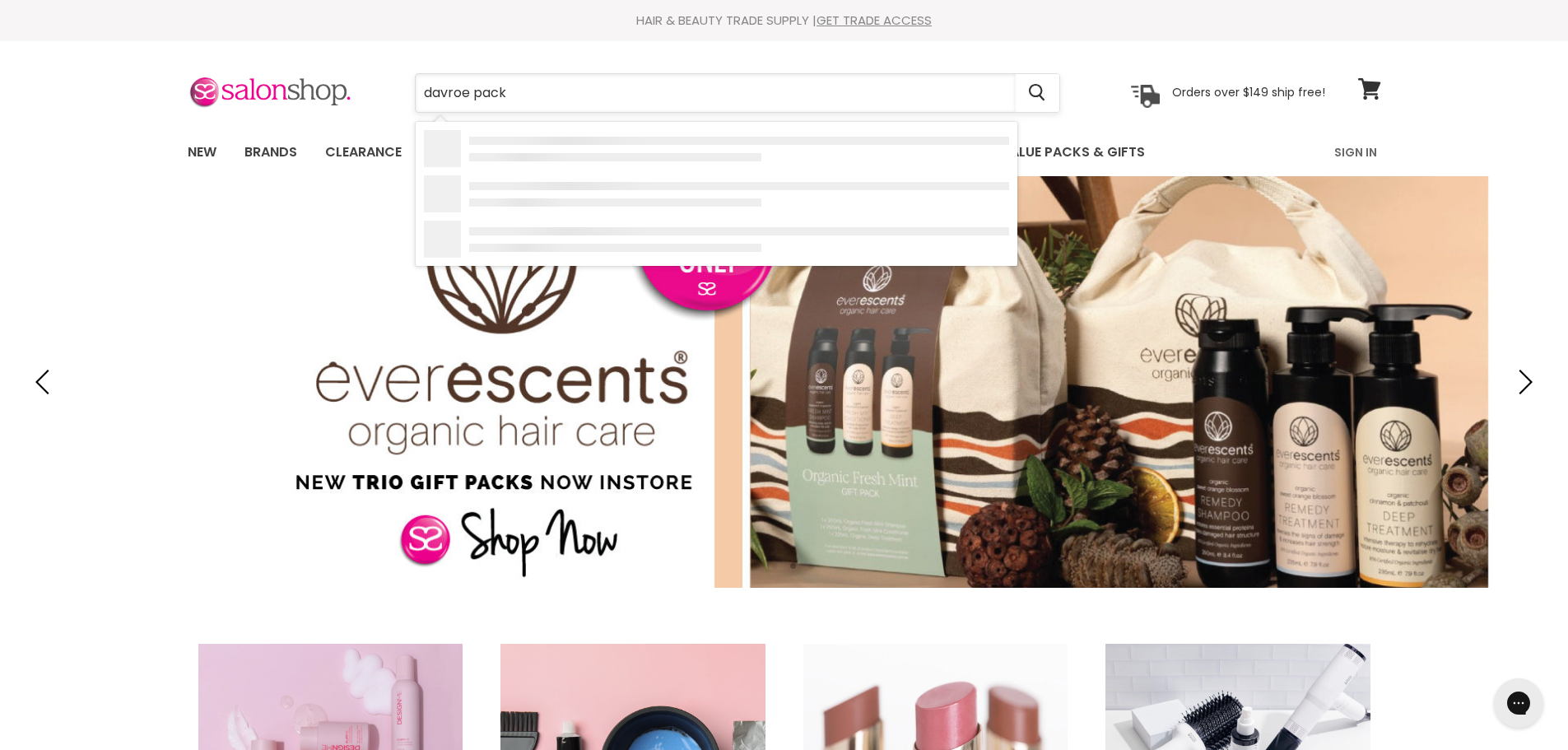
type input "davroe packs"
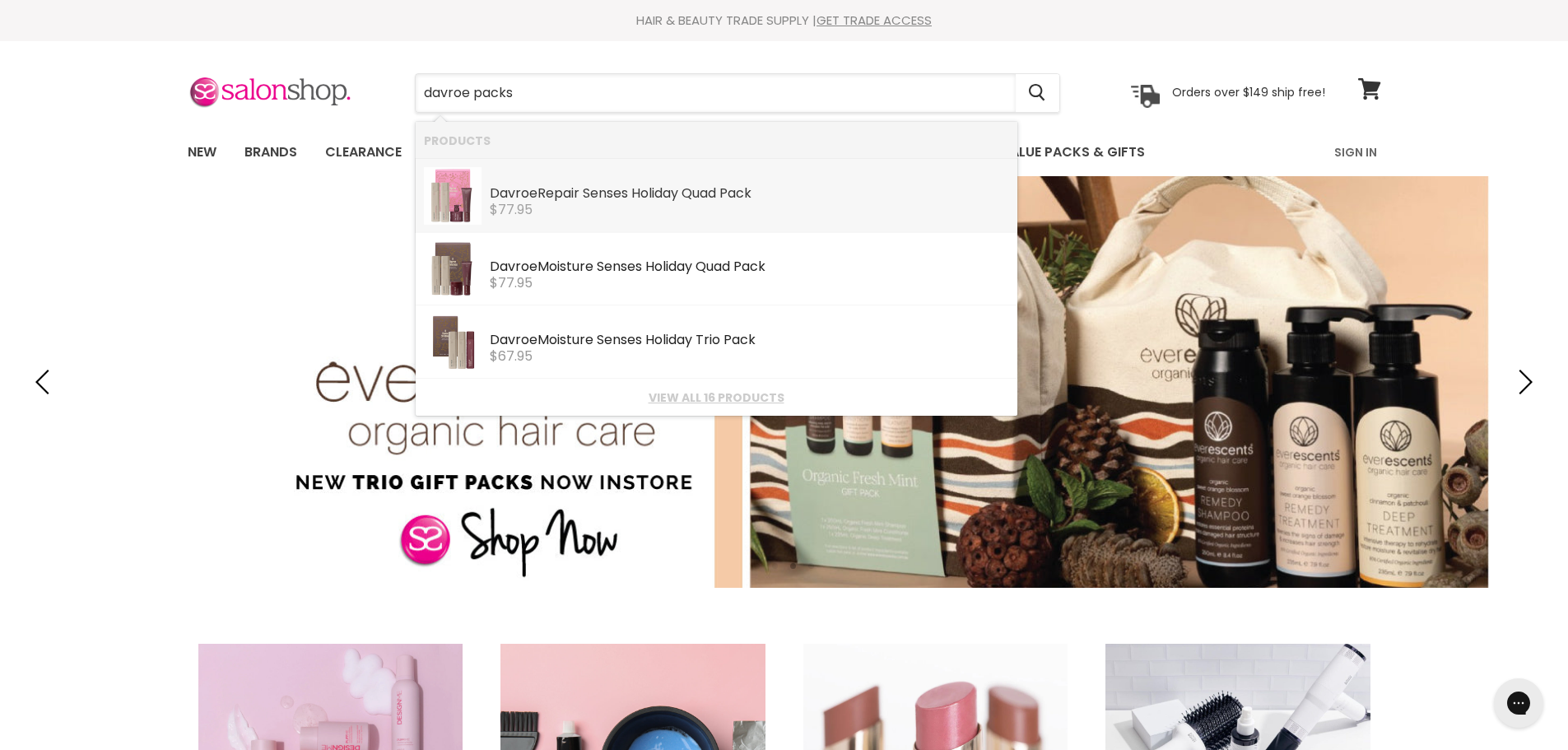
click at [577, 190] on div "Davroe Repair Senses Holiday Quad Pack" at bounding box center [749, 194] width 520 height 17
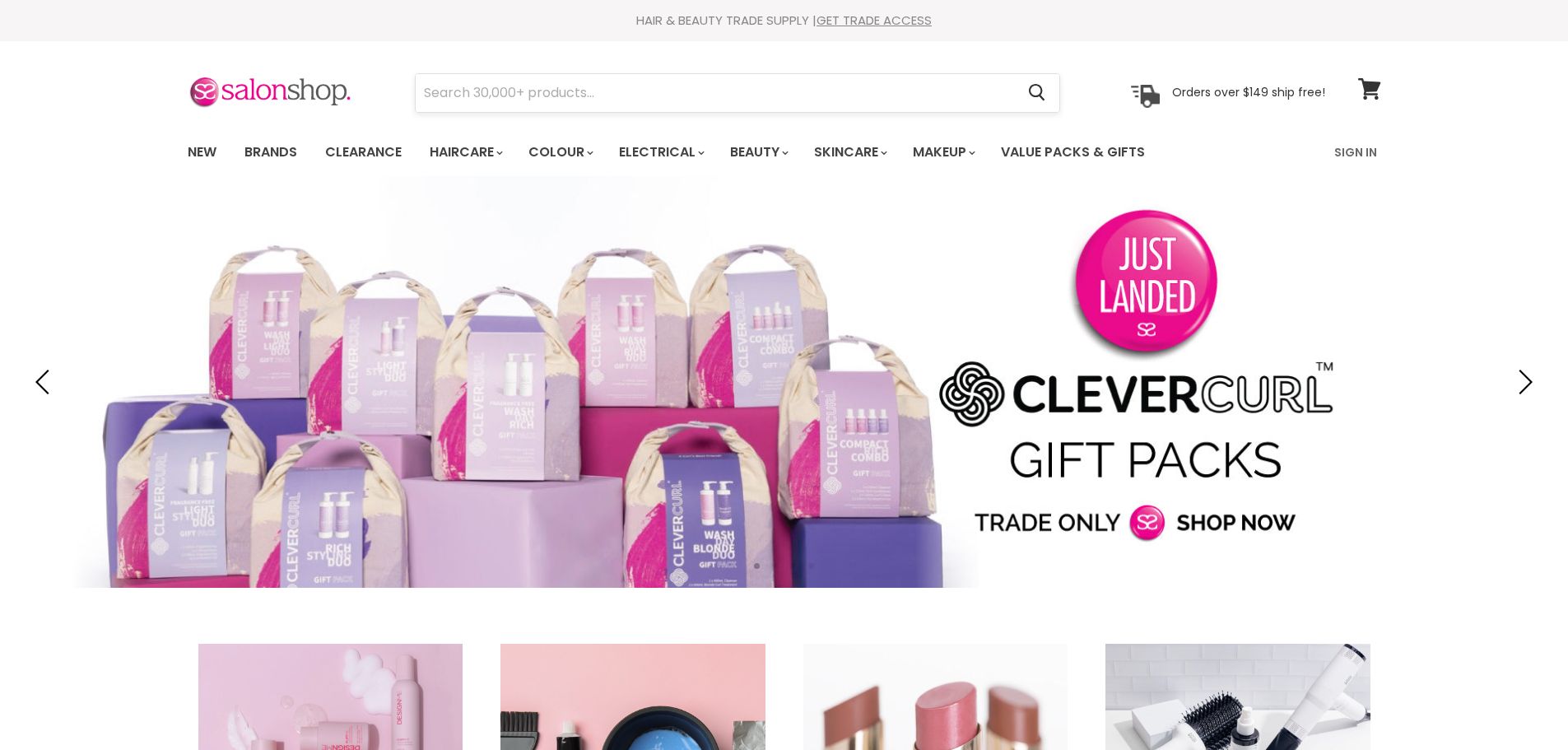
drag, startPoint x: 0, startPoint y: 0, endPoint x: 608, endPoint y: 98, distance: 615.8
click at [608, 98] on input "Search" at bounding box center [715, 93] width 599 height 38
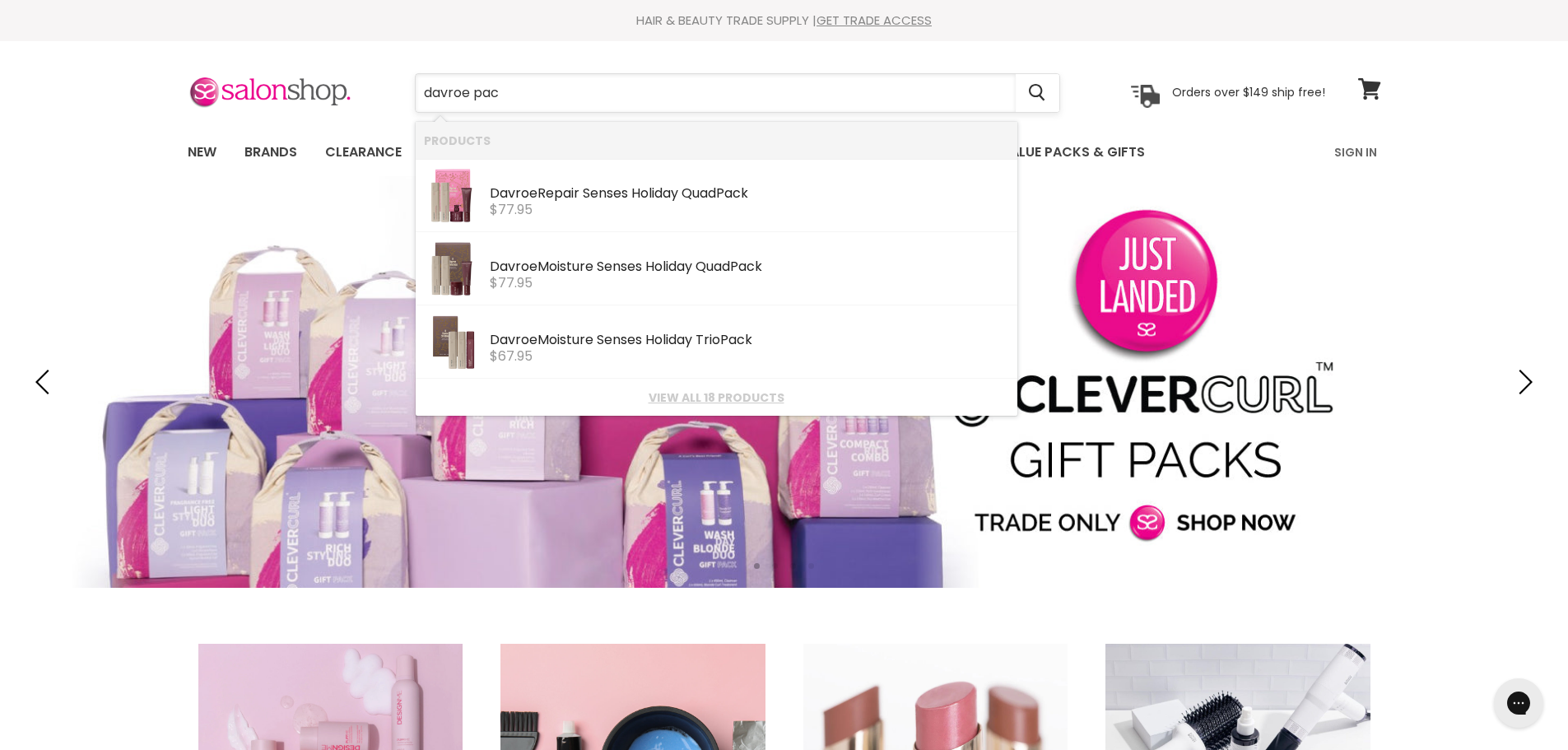
type input "davroe pack"
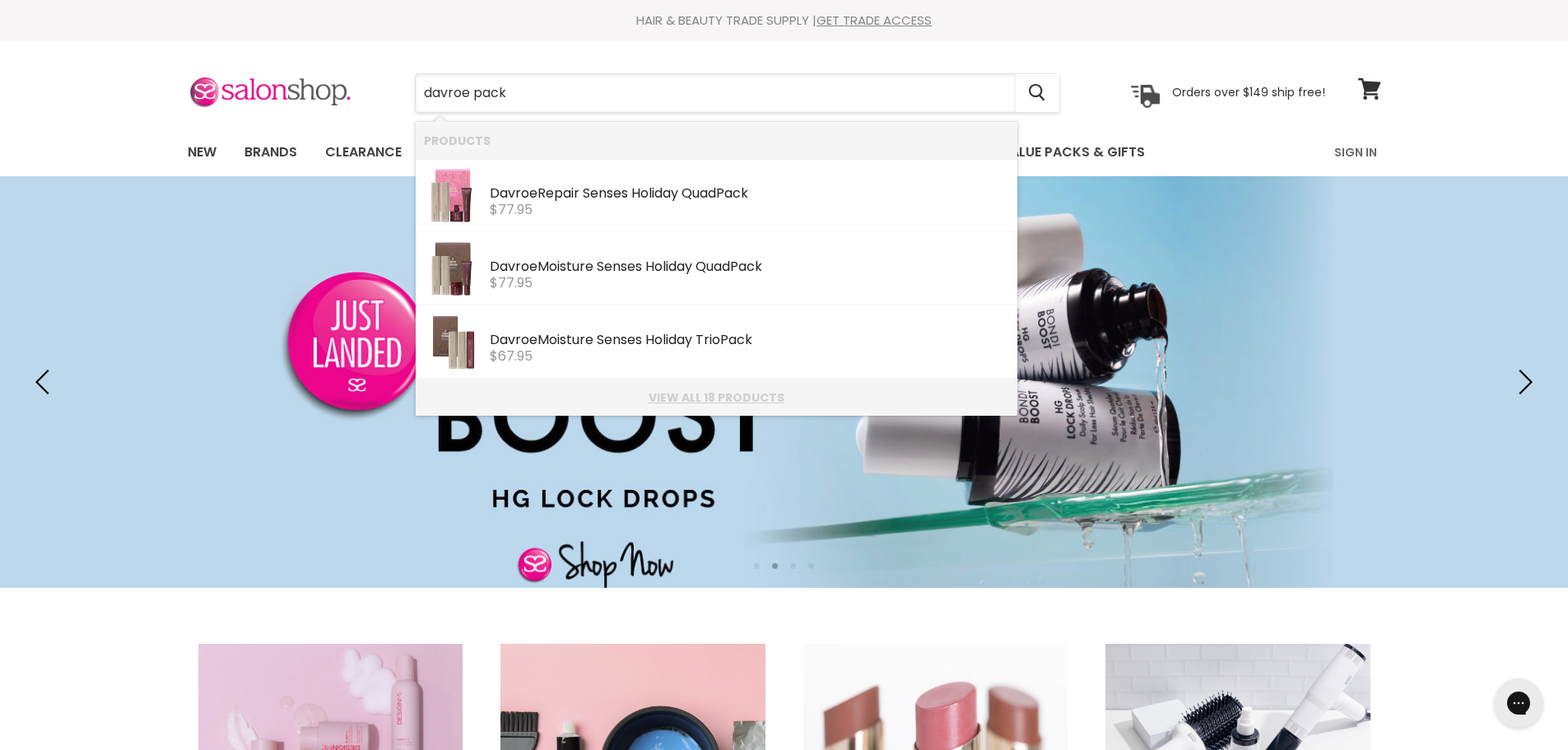
click at [716, 397] on link "View all 18 products" at bounding box center [716, 397] width 585 height 14
